Goal: Transaction & Acquisition: Purchase product/service

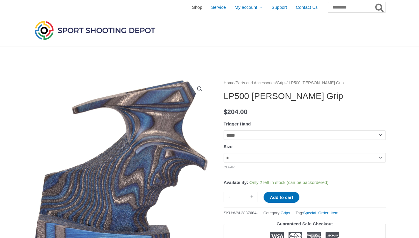
click at [192, 9] on span "Shop" at bounding box center [197, 7] width 10 height 15
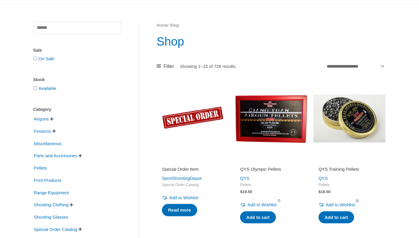
scroll to position [88, 0]
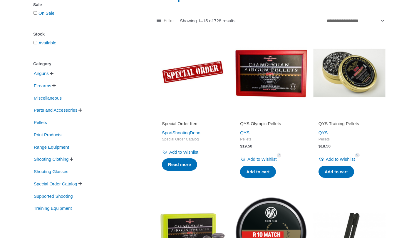
click at [56, 86] on span "" at bounding box center [54, 85] width 4 height 4
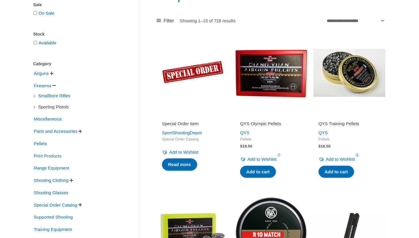
click at [68, 108] on span "Sporting Pistols" at bounding box center [54, 107] width 32 height 10
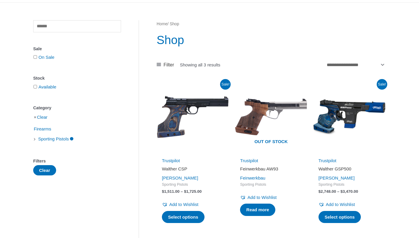
scroll to position [72, 0]
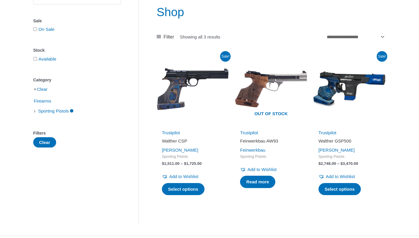
click at [177, 91] on img at bounding box center [193, 89] width 72 height 72
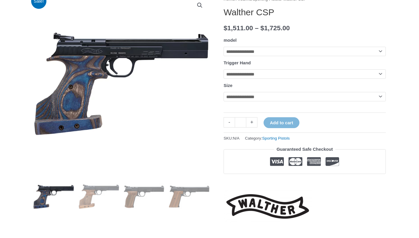
scroll to position [93, 0]
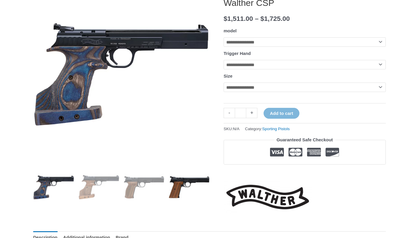
click at [188, 180] on img at bounding box center [189, 187] width 41 height 41
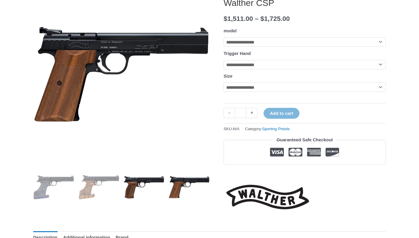
click at [134, 180] on img at bounding box center [144, 187] width 41 height 41
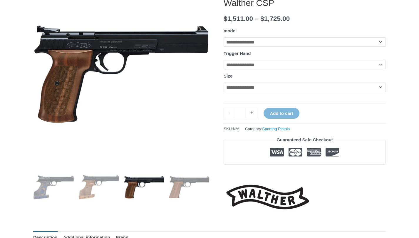
scroll to position [0, 0]
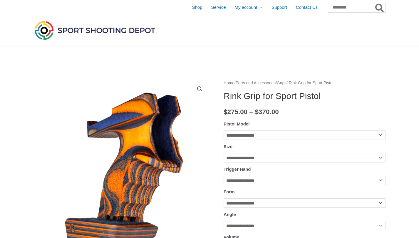
scroll to position [19, 0]
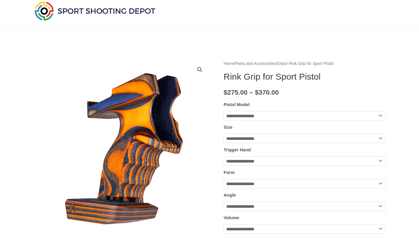
select select "*******"
select select "**"
select select "*****"
select select "******"
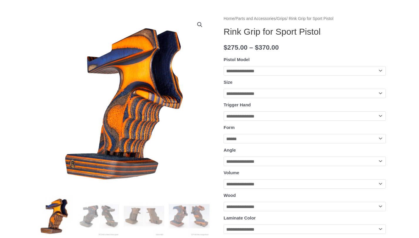
scroll to position [150, 0]
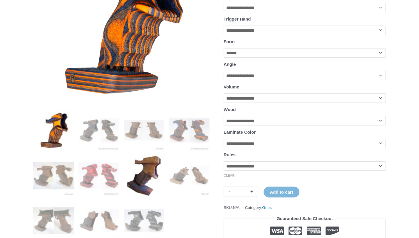
click at [150, 173] on img at bounding box center [144, 175] width 41 height 41
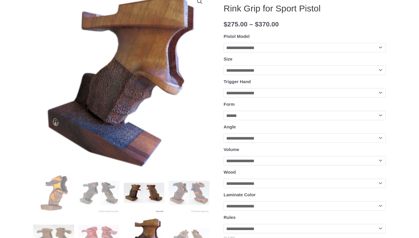
scroll to position [89, 0]
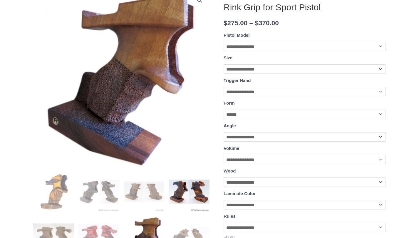
click at [186, 185] on img at bounding box center [189, 191] width 41 height 41
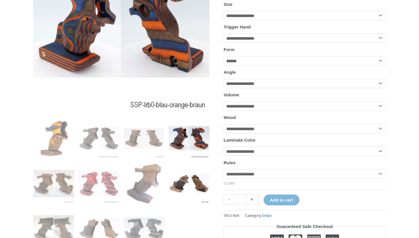
scroll to position [147, 0]
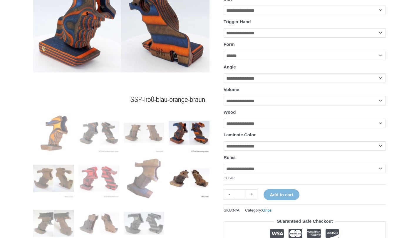
click at [183, 182] on img at bounding box center [189, 178] width 41 height 41
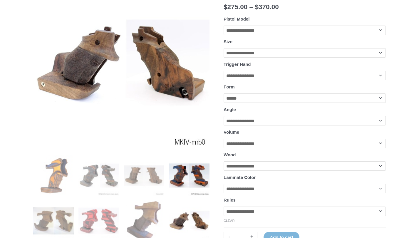
scroll to position [144, 0]
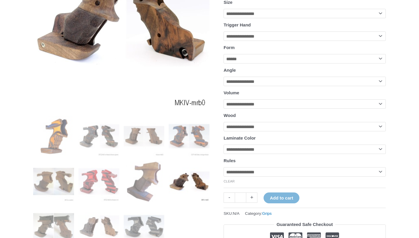
select select "******"
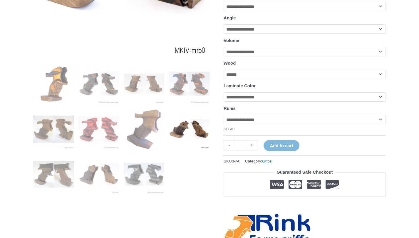
scroll to position [240, 0]
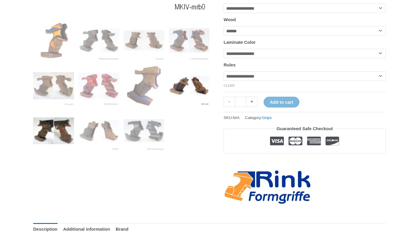
click at [54, 128] on img at bounding box center [53, 130] width 41 height 41
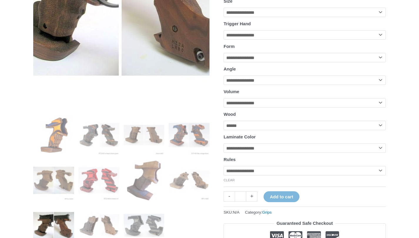
scroll to position [182, 0]
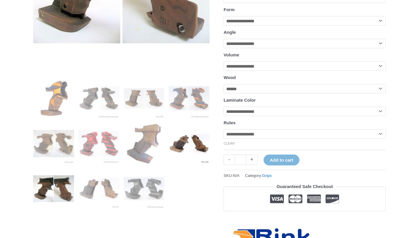
click at [190, 144] on img at bounding box center [189, 143] width 41 height 41
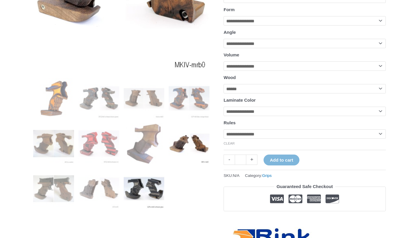
click at [152, 187] on img at bounding box center [144, 188] width 41 height 41
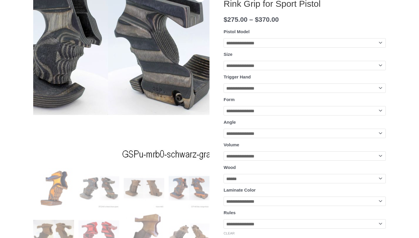
scroll to position [93, 0]
